Goal: Transaction & Acquisition: Purchase product/service

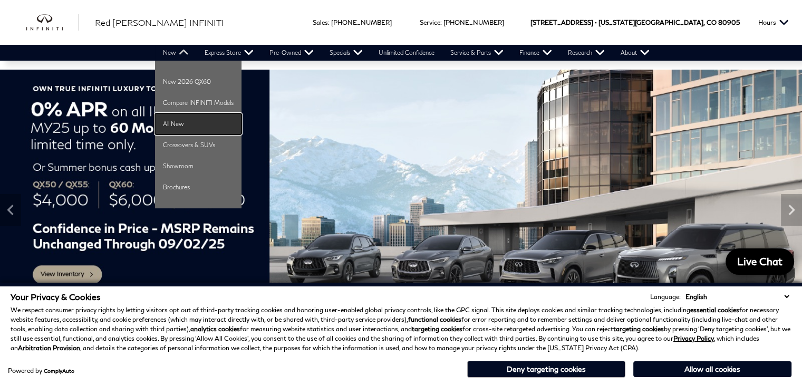
click at [175, 126] on link "All New" at bounding box center [198, 123] width 87 height 21
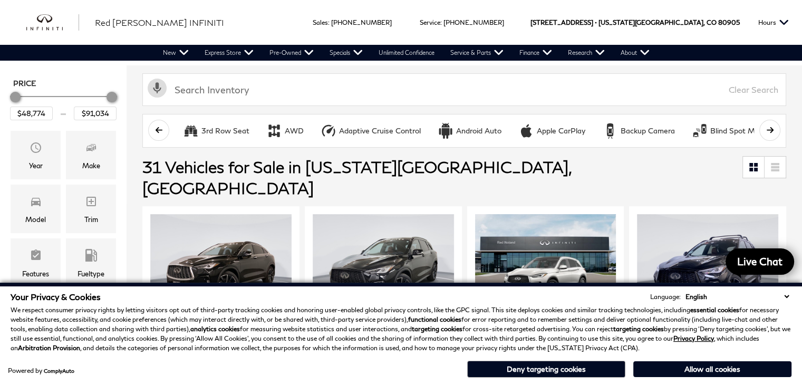
scroll to position [232, 0]
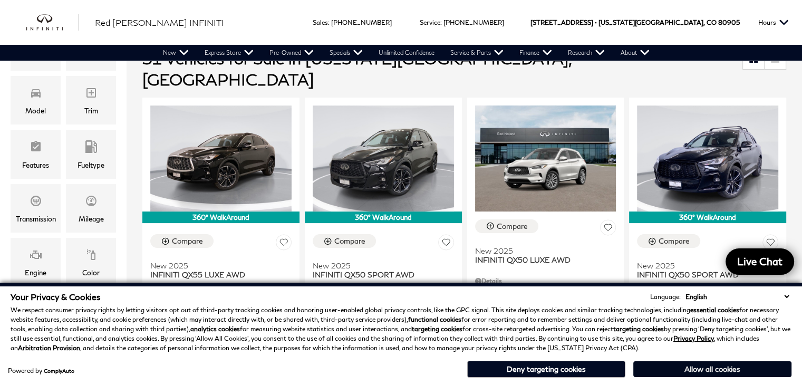
click at [729, 364] on button "Allow all cookies" at bounding box center [713, 369] width 158 height 16
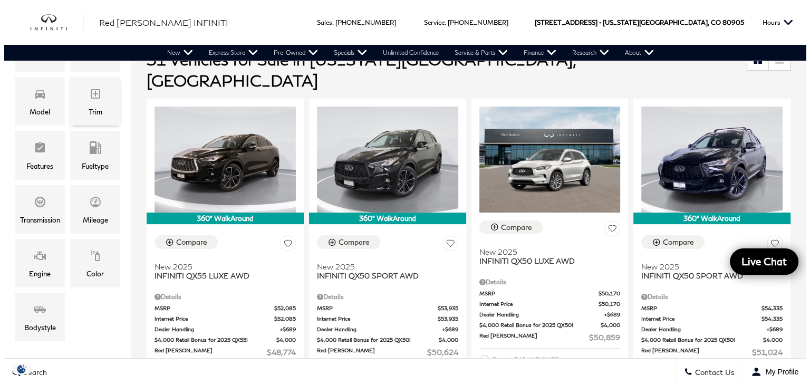
scroll to position [0, 0]
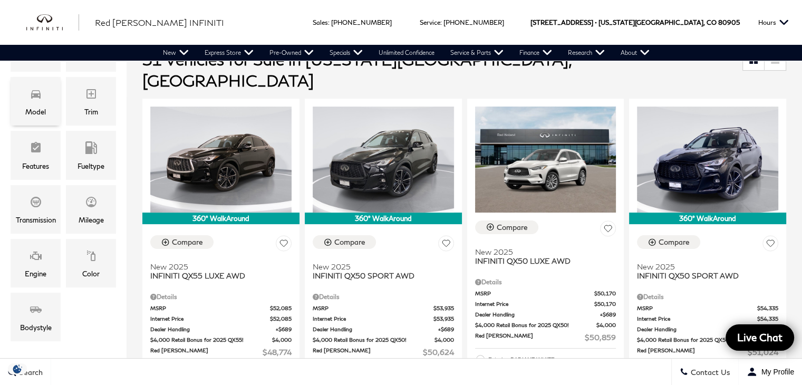
click at [34, 106] on div "Model" at bounding box center [35, 112] width 21 height 12
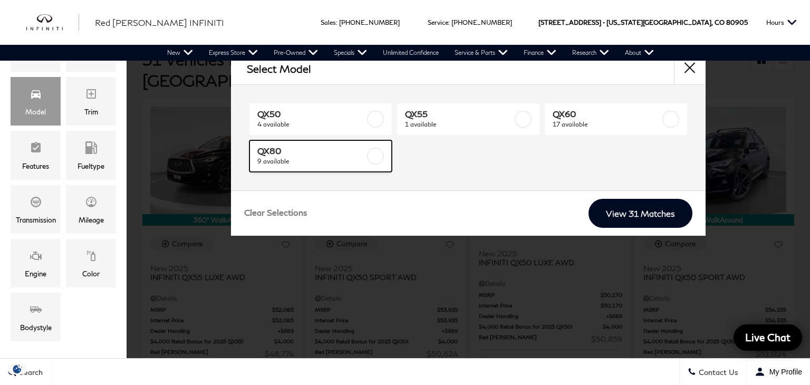
click at [276, 157] on span "9 available" at bounding box center [311, 161] width 108 height 11
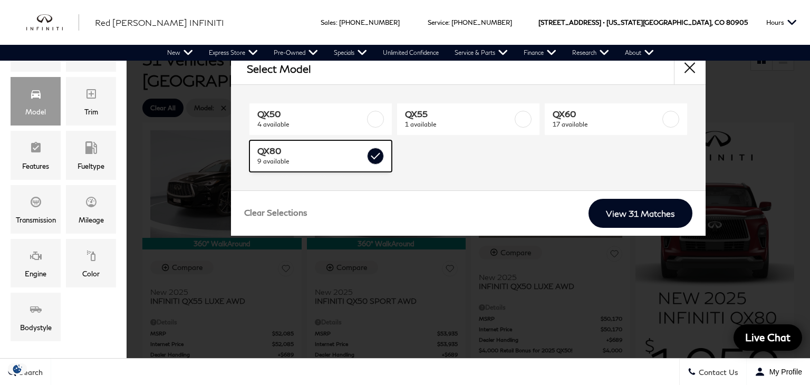
type input "$83,389"
checkbox input "true"
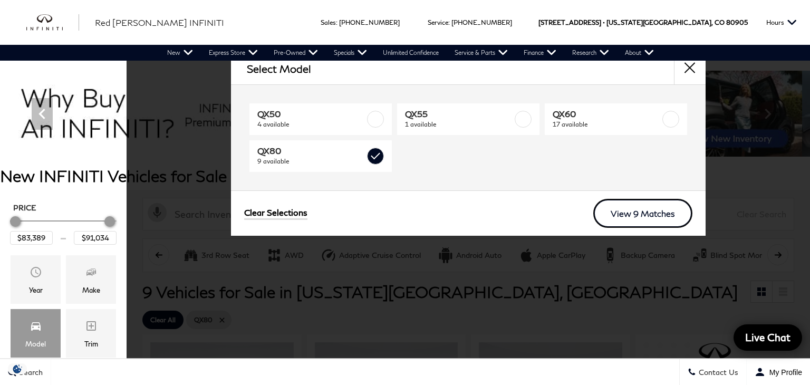
click at [664, 208] on link "View 9 Matches" at bounding box center [643, 213] width 99 height 29
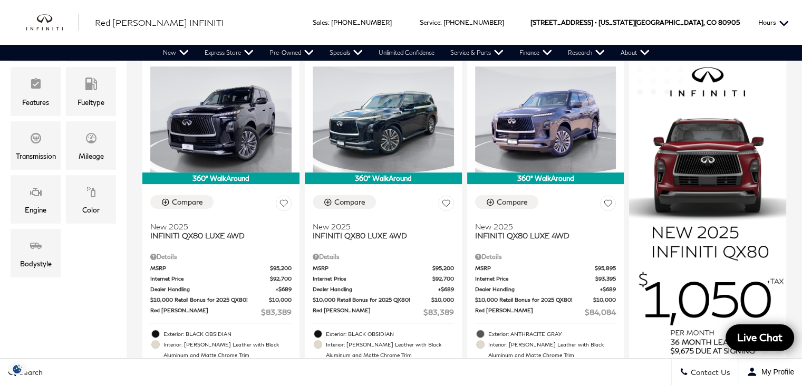
scroll to position [295, 0]
